Goal: Transaction & Acquisition: Book appointment/travel/reservation

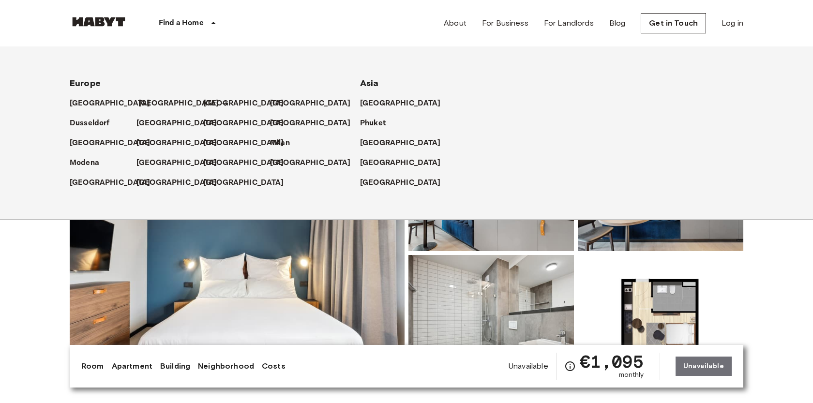
click at [143, 105] on p "[GEOGRAPHIC_DATA]" at bounding box center [178, 104] width 81 height 12
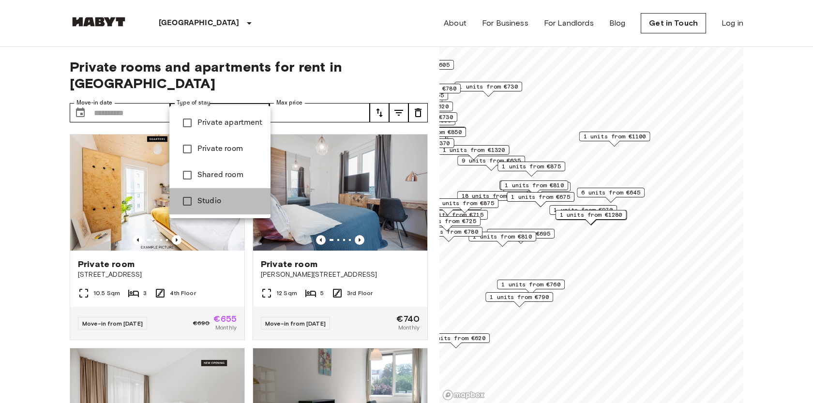
click at [202, 195] on li "Studio" at bounding box center [219, 201] width 101 height 26
type input "******"
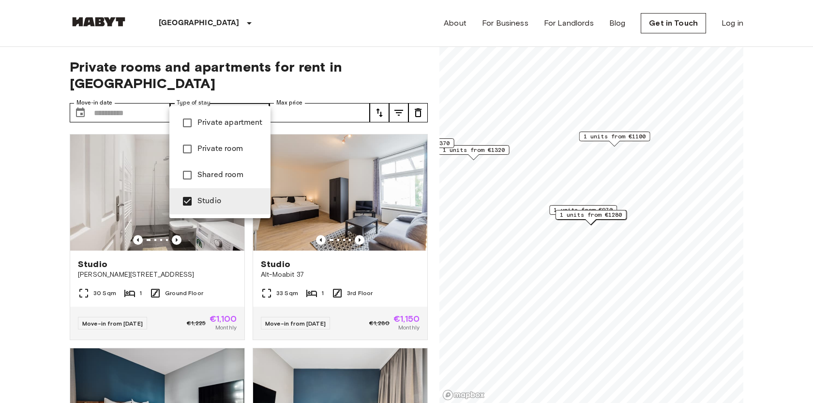
click at [12, 235] on div at bounding box center [406, 201] width 813 height 403
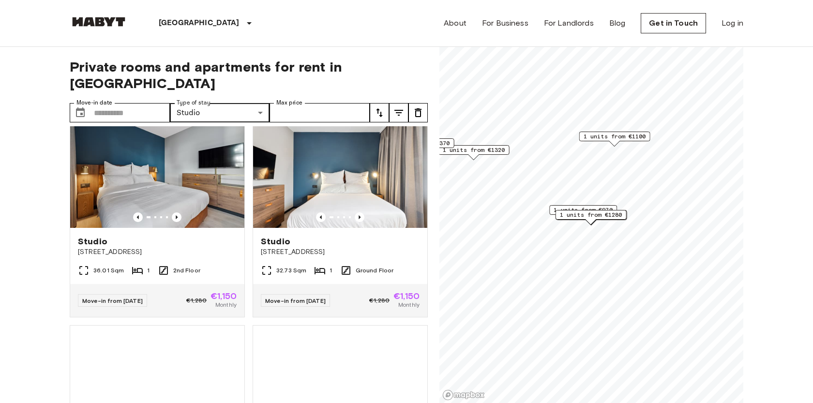
scroll to position [235, 0]
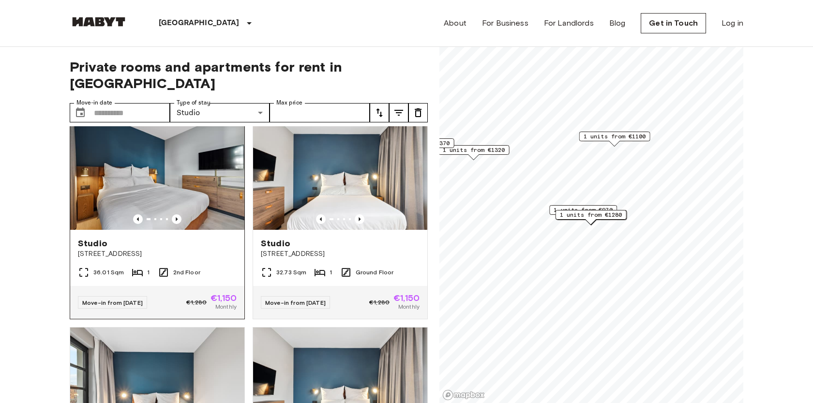
click at [203, 238] on div "Studio" at bounding box center [157, 244] width 159 height 12
click at [363, 249] on span "[STREET_ADDRESS]" at bounding box center [340, 254] width 159 height 10
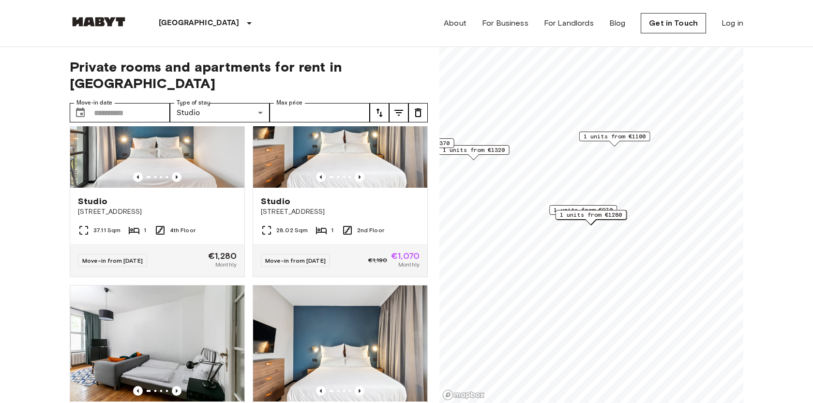
scroll to position [720, 0]
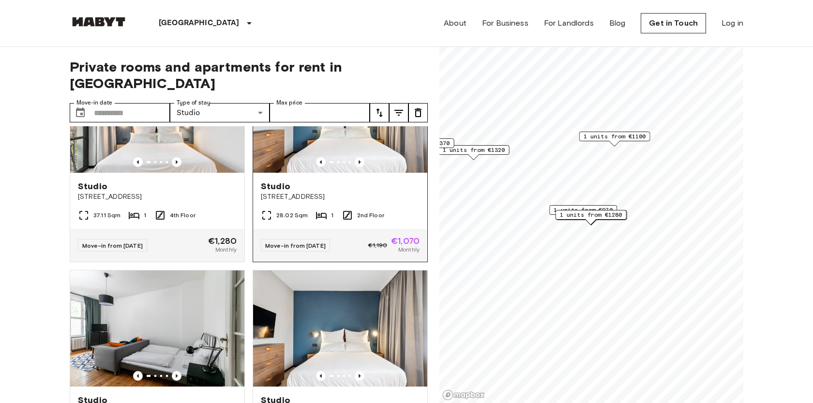
click at [324, 192] on span "Fischerstraße 8" at bounding box center [340, 197] width 159 height 10
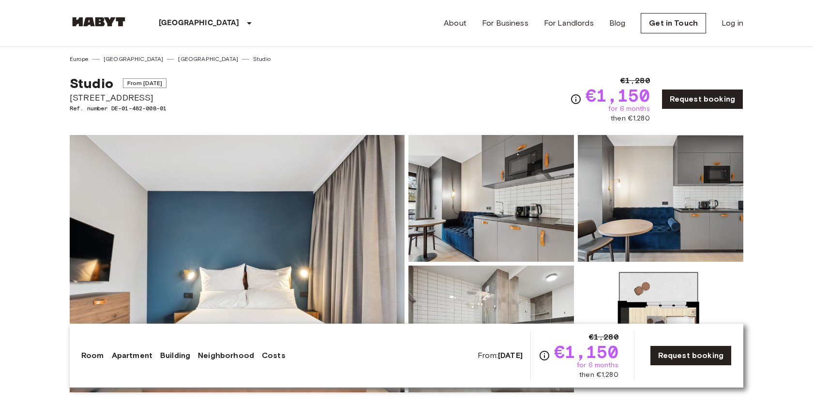
drag, startPoint x: 139, startPoint y: 82, endPoint x: 177, endPoint y: 81, distance: 37.7
click at [178, 82] on div "Studio From [DATE][STREET_ADDRESS]. number DE-01-482-008-01 €1,280 €1,150 for 6…" at bounding box center [407, 93] width 674 height 60
copy span "[DATE]"
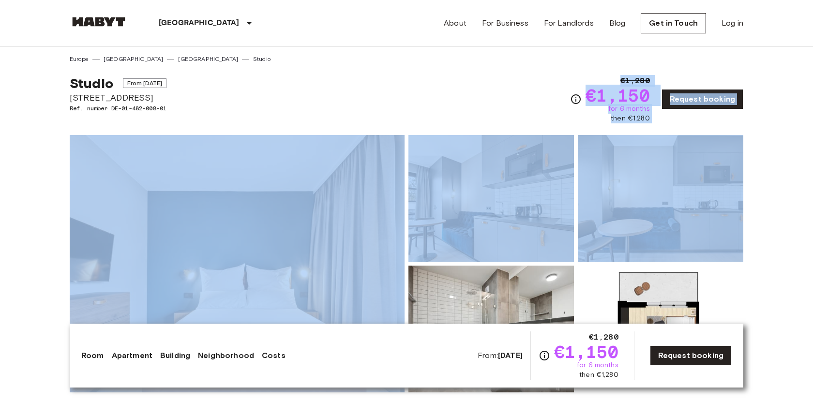
drag, startPoint x: 586, startPoint y: 96, endPoint x: 665, endPoint y: 123, distance: 83.9
click at [665, 123] on div "Show all photos" at bounding box center [404, 256] width 677 height 273
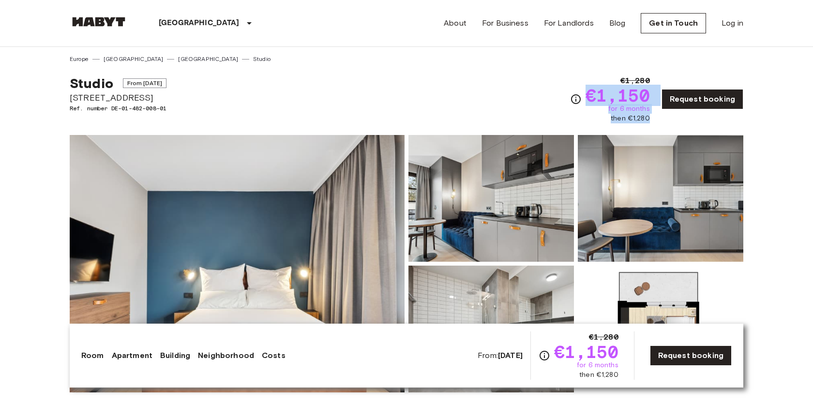
drag, startPoint x: 659, startPoint y: 121, endPoint x: 593, endPoint y: 95, distance: 71.0
click at [593, 97] on div "€1,280 €1,150 for 6 months then €1,280 Request booking" at bounding box center [656, 99] width 173 height 48
copy div "€1,150 for 6 months then €1,280"
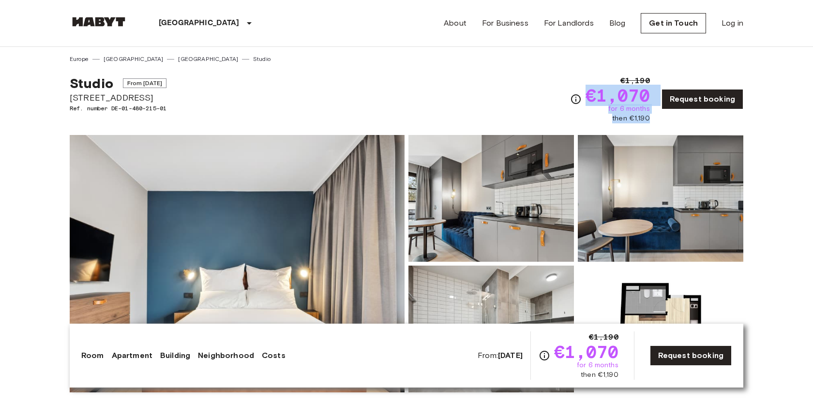
drag, startPoint x: 124, startPoint y: 82, endPoint x: 173, endPoint y: 77, distance: 49.1
click at [167, 80] on span "From [DATE]" at bounding box center [145, 83] width 44 height 10
copy span "From Nov 19 2025"
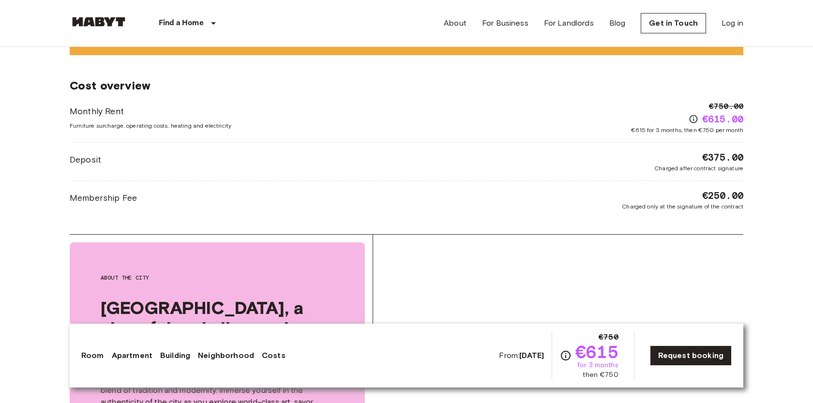
scroll to position [1259, 0]
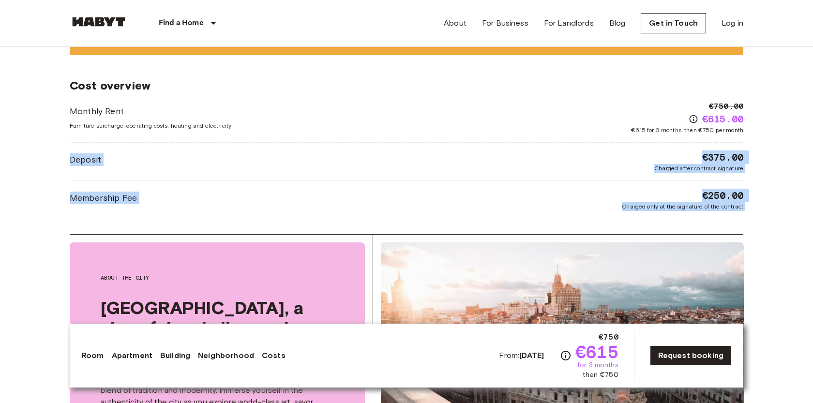
drag, startPoint x: 63, startPoint y: 146, endPoint x: 194, endPoint y: 226, distance: 153.2
copy div "Deposit €375.00 Charged after contract signature Membership Fee €250.00 Charged…"
